Goal: Check status: Check status

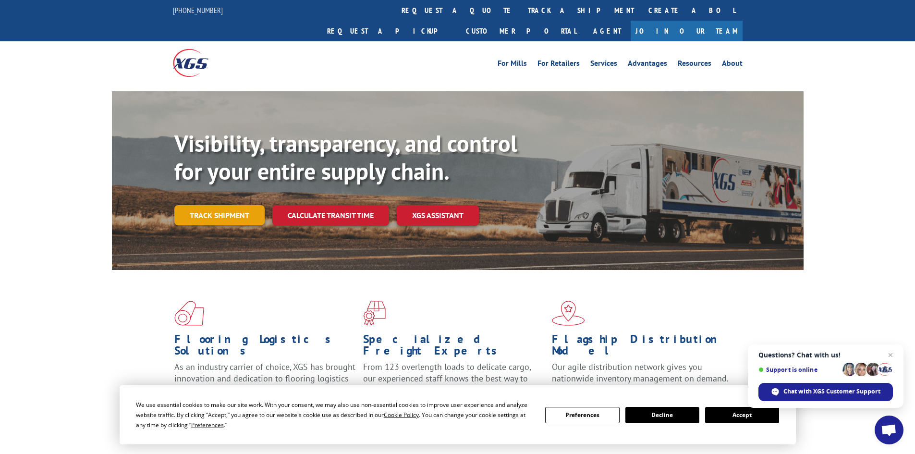
click at [200, 205] on link "Track shipment" at bounding box center [219, 215] width 90 height 20
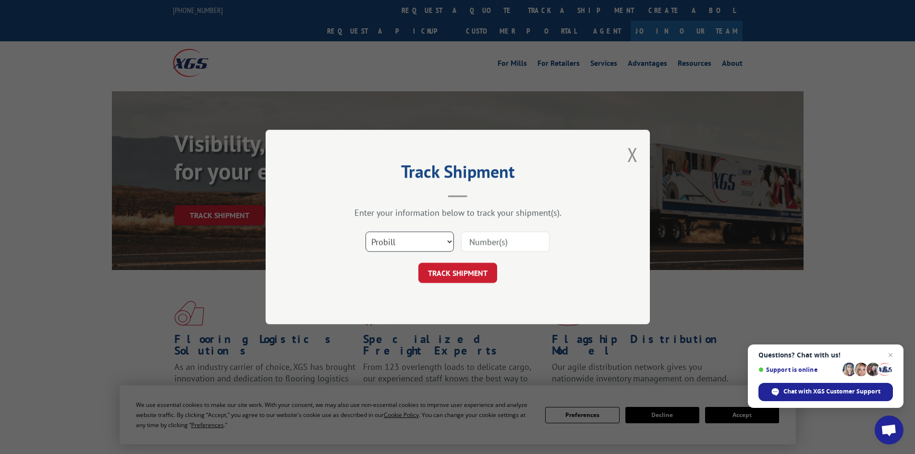
click at [415, 243] on select "Select category... Probill BOL PO" at bounding box center [410, 242] width 88 height 20
click at [366, 232] on select "Select category... Probill BOL PO" at bounding box center [410, 242] width 88 height 20
click at [406, 240] on select "Select category... Probill BOL PO" at bounding box center [410, 242] width 88 height 20
click at [366, 232] on select "Select category... Probill BOL PO" at bounding box center [410, 242] width 88 height 20
click at [504, 235] on input at bounding box center [505, 242] width 88 height 20
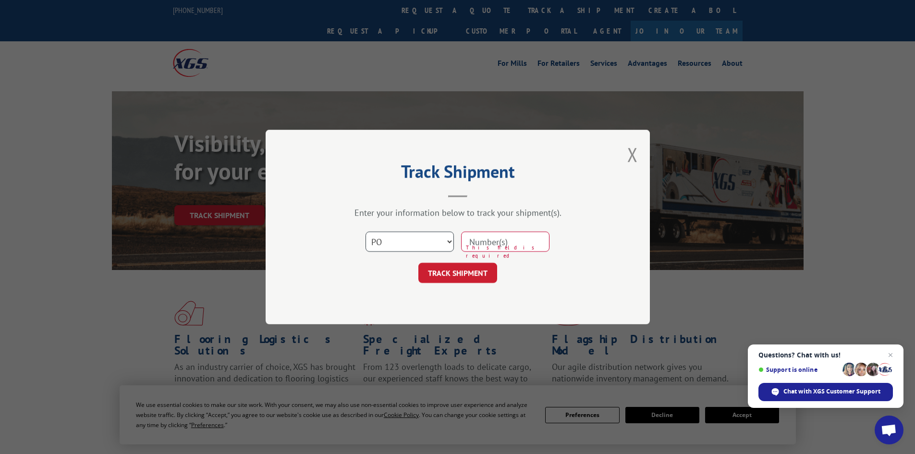
drag, startPoint x: 406, startPoint y: 241, endPoint x: 404, endPoint y: 246, distance: 5.2
click at [406, 243] on select "Select category... Probill BOL PO" at bounding box center [410, 242] width 88 height 20
select select "bol"
click at [366, 232] on select "Select category... Probill BOL PO" at bounding box center [410, 242] width 88 height 20
click at [501, 239] on input at bounding box center [505, 242] width 88 height 20
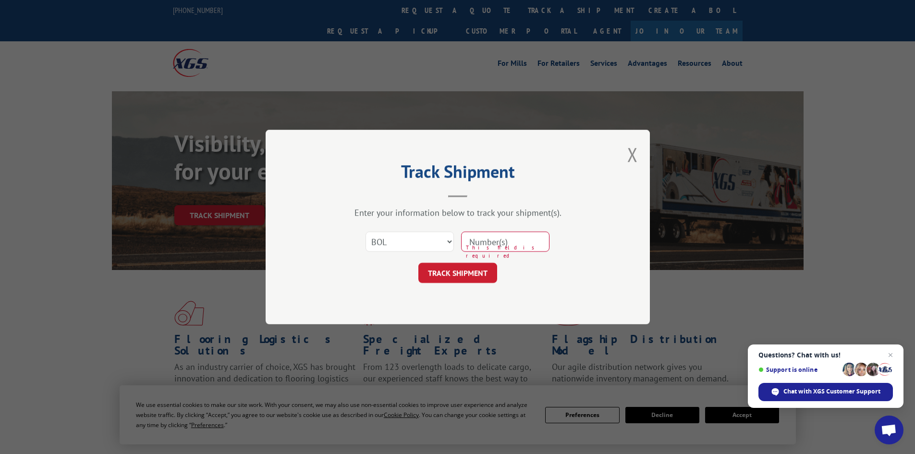
paste input "15340398"
type input "15340398"
click at [452, 268] on button "TRACK SHIPMENT" at bounding box center [458, 273] width 79 height 20
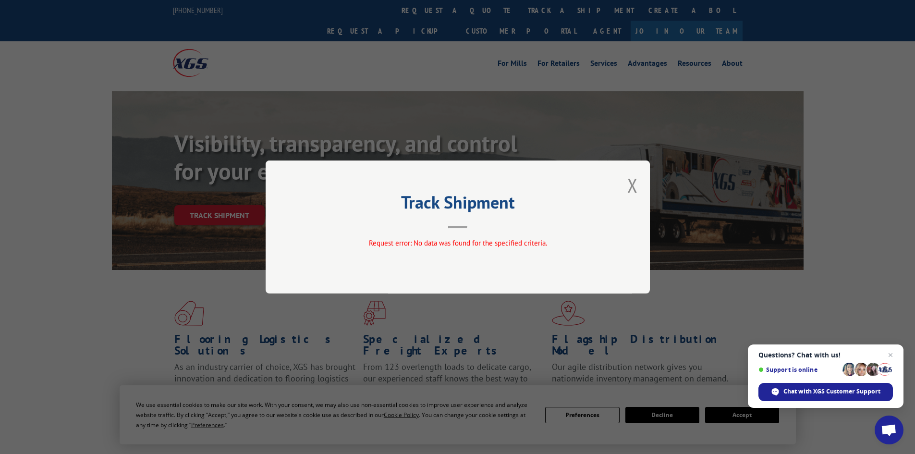
drag, startPoint x: 646, startPoint y: 183, endPoint x: 642, endPoint y: 187, distance: 5.8
click at [646, 183] on div "Track Shipment Request error: No data was found for the specified criteria." at bounding box center [458, 227] width 384 height 133
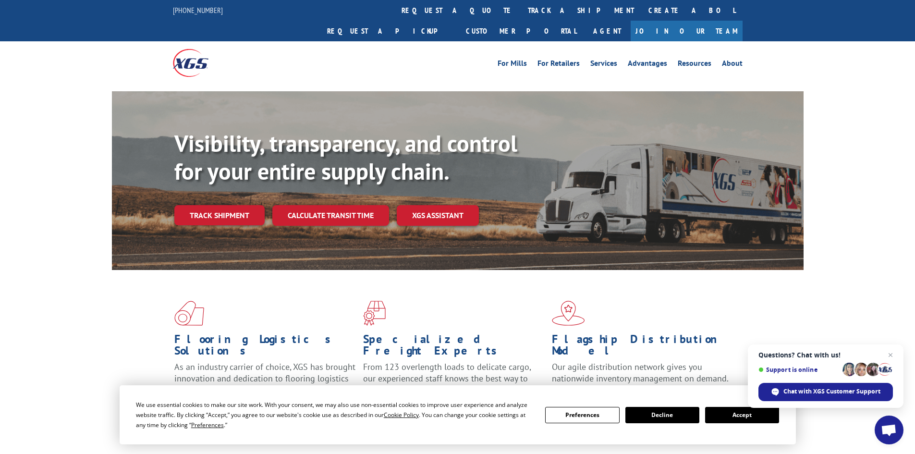
click at [659, 420] on button "Decline" at bounding box center [663, 415] width 74 height 16
